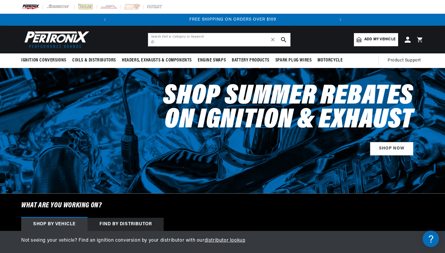
scroll to position [0, 223]
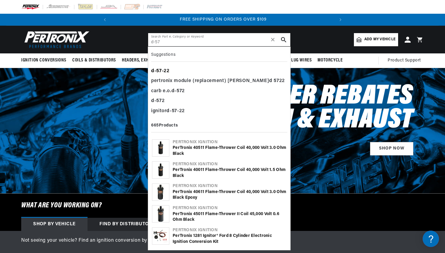
type input "d-57"
click at [165, 70] on div "d - 57 -22" at bounding box center [219, 71] width 136 height 10
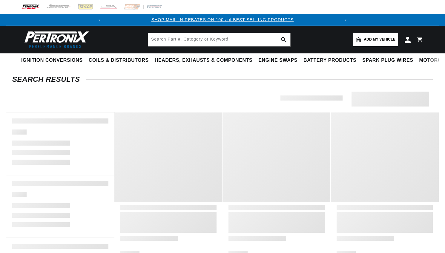
type input "d-57-22"
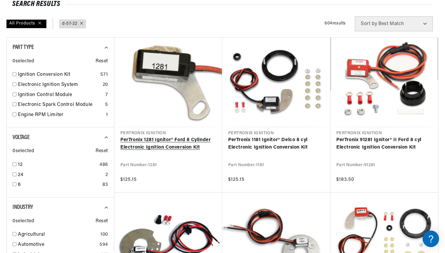
click at [173, 140] on link "PerTronix 1281 Ignitor® Ford 8 Cylinder Electronic Ignition Conversion Kit" at bounding box center [168, 143] width 96 height 15
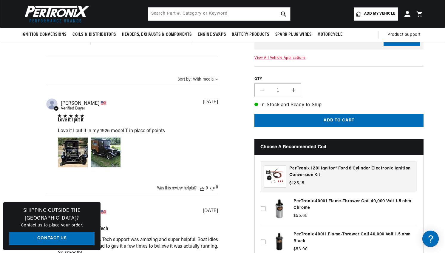
scroll to position [421, 0]
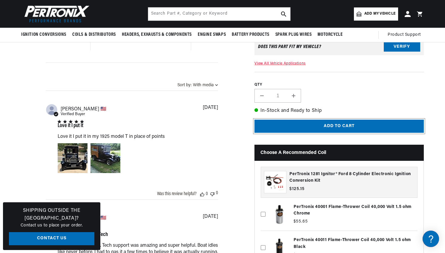
click at [341, 120] on button "Add to cart" at bounding box center [338, 126] width 169 height 13
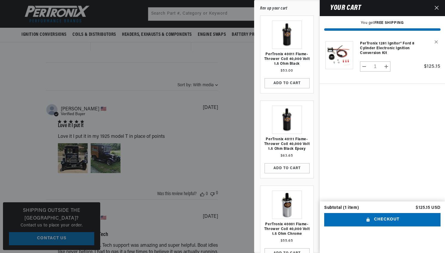
scroll to position [0, 223]
click at [377, 226] on button "Checkout" at bounding box center [382, 219] width 116 height 13
